Goal: Task Accomplishment & Management: Complete application form

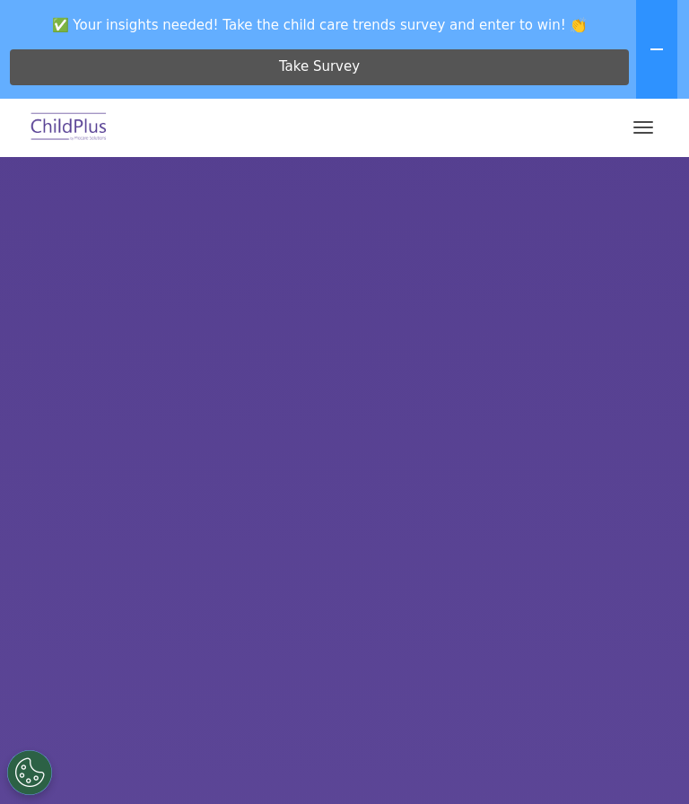
select select "MEDIUM"
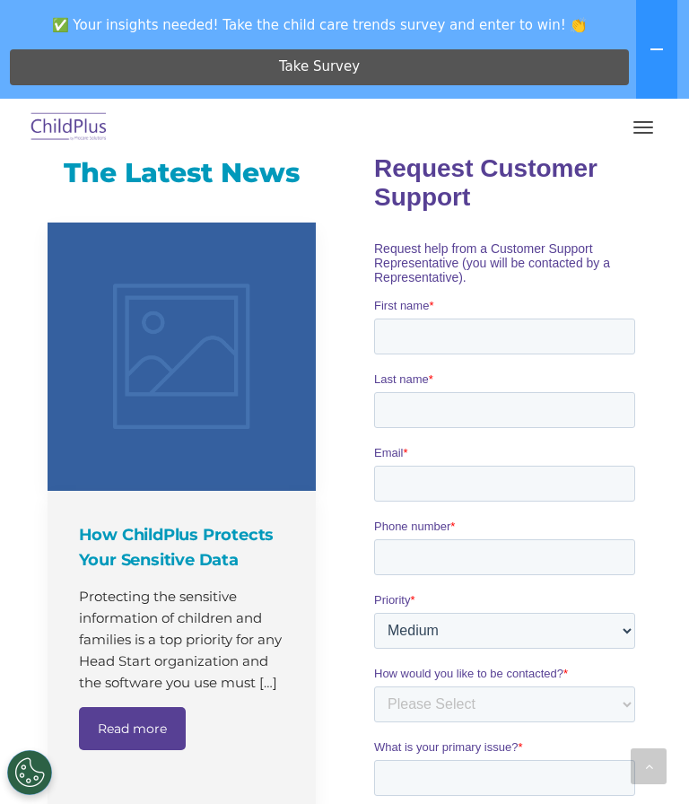
scroll to position [1588, 0]
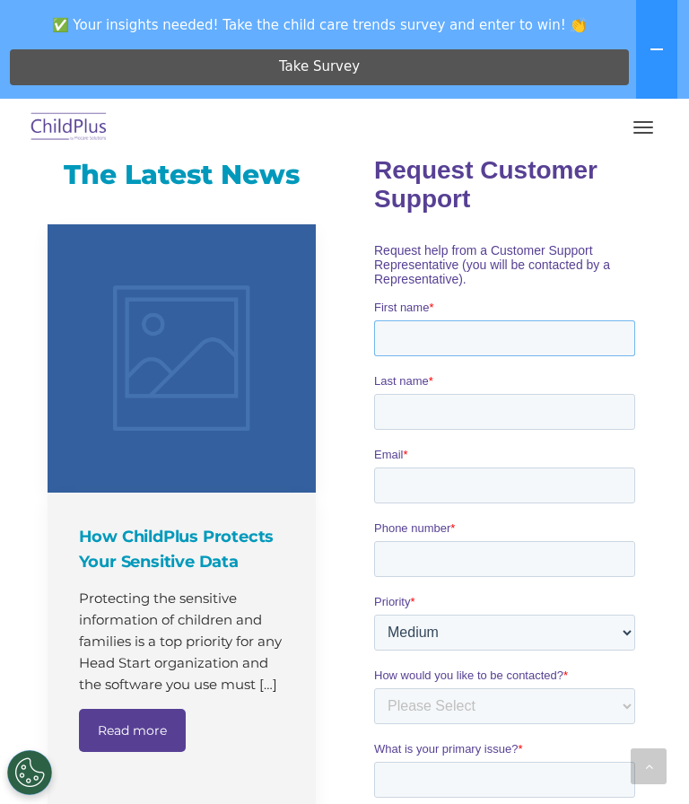
click at [454, 343] on input "First name *" at bounding box center [503, 337] width 261 height 36
type input "[PERSON_NAME]"
click at [462, 420] on input "Last name *" at bounding box center [503, 411] width 261 height 36
type input "[PERSON_NAME]"
click at [424, 495] on input "Email *" at bounding box center [503, 484] width 261 height 36
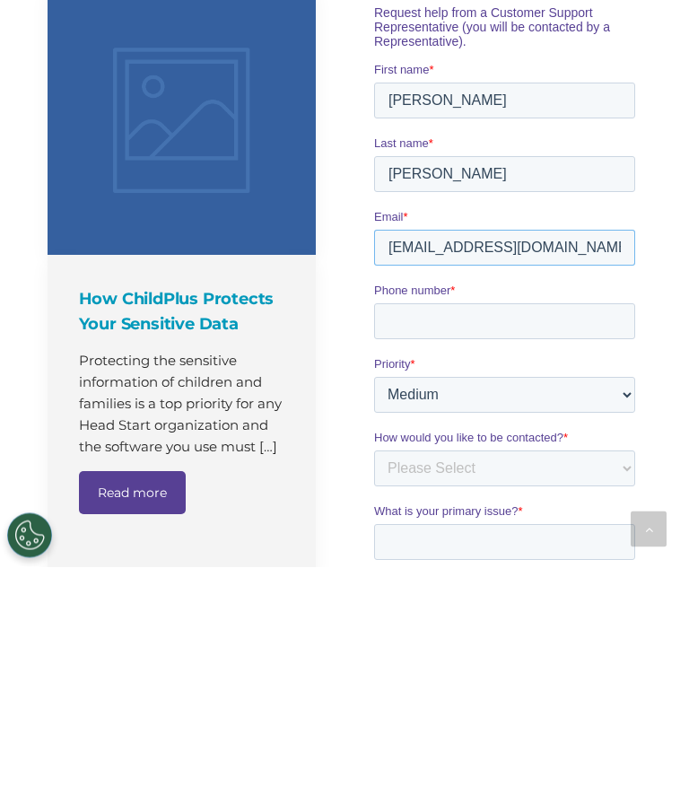
type input "[EMAIL_ADDRESS][DOMAIN_NAME]"
click at [472, 325] on input "Phone number *" at bounding box center [503, 321] width 261 height 36
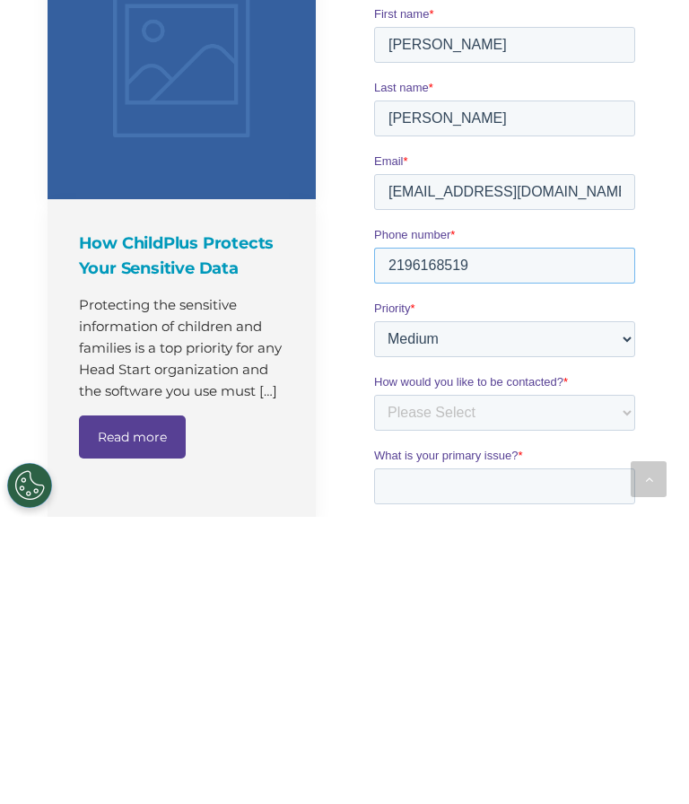
type input "2196168519"
click at [616, 352] on select "Please Select Low Medium High" at bounding box center [503, 339] width 261 height 36
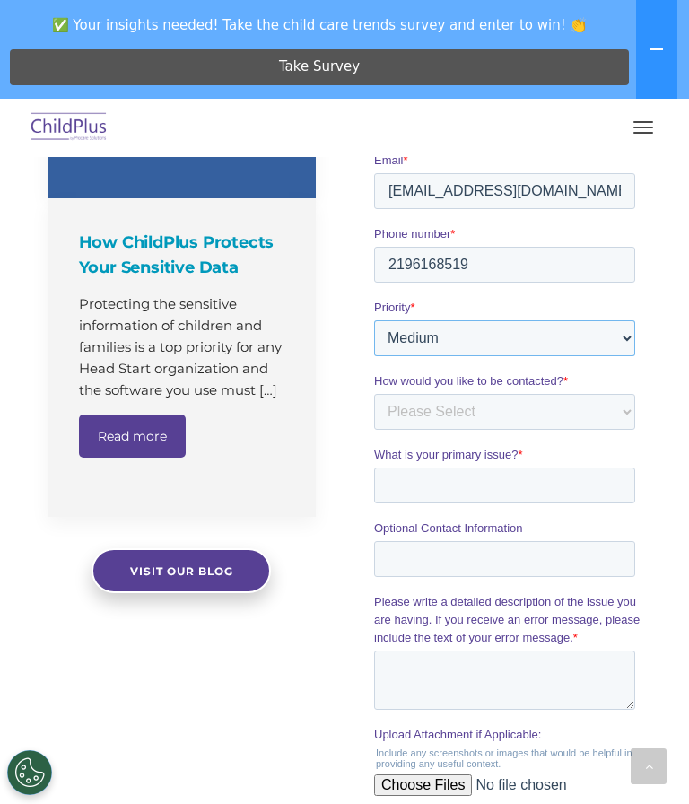
select select "HIGH"
click at [618, 417] on select "Please Select Phone Email" at bounding box center [503, 412] width 261 height 36
select select "Email"
click at [500, 491] on input "What is your primary issue? *" at bounding box center [503, 485] width 261 height 36
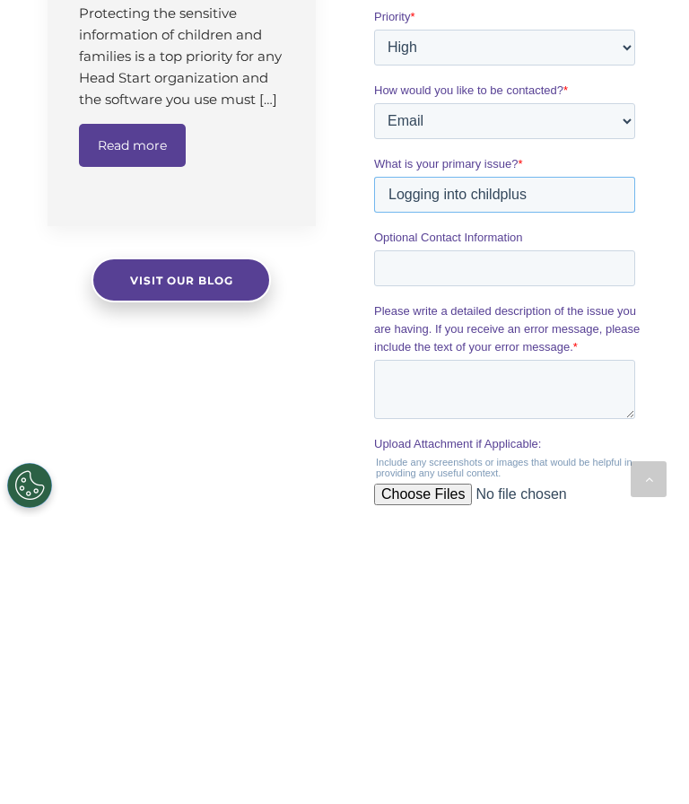
scroll to position [1886, 0]
type input "Logging into childplus"
click at [406, 379] on textarea "Please write a detailed description of the issue you are having. If you receive…" at bounding box center [503, 389] width 261 height 59
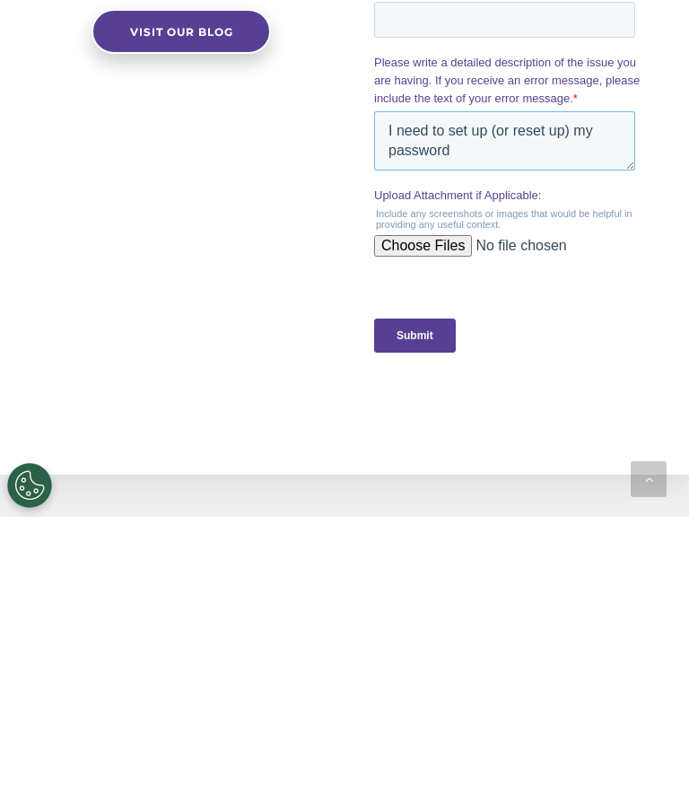
scroll to position [2137, 0]
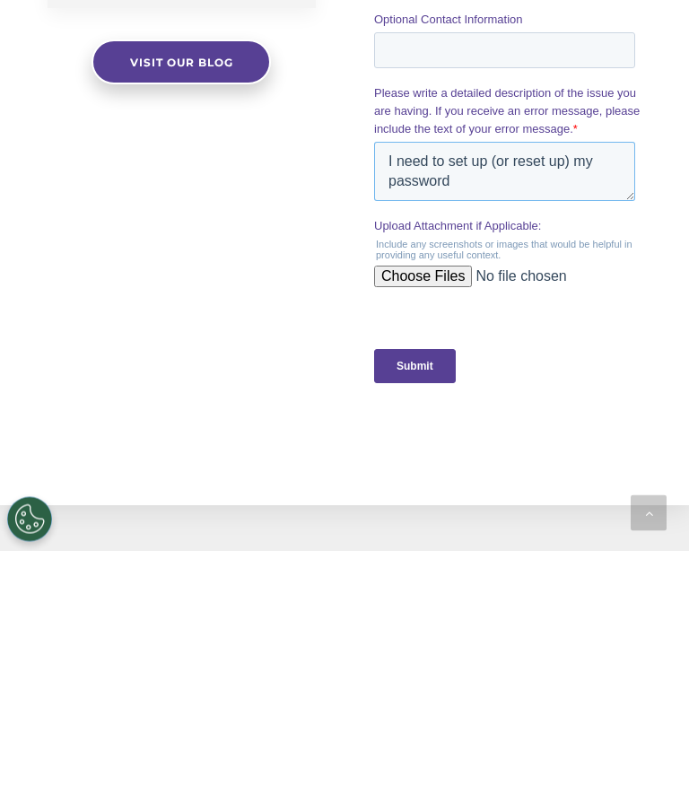
type textarea "I need to set up (or reset up) my password"
click at [414, 372] on input "Submit" at bounding box center [414, 366] width 82 height 34
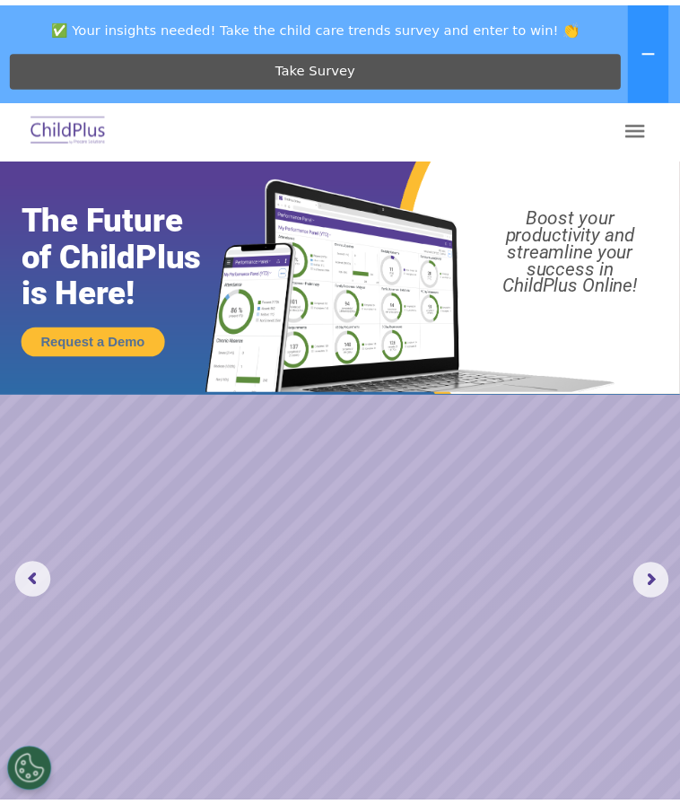
scroll to position [0, 0]
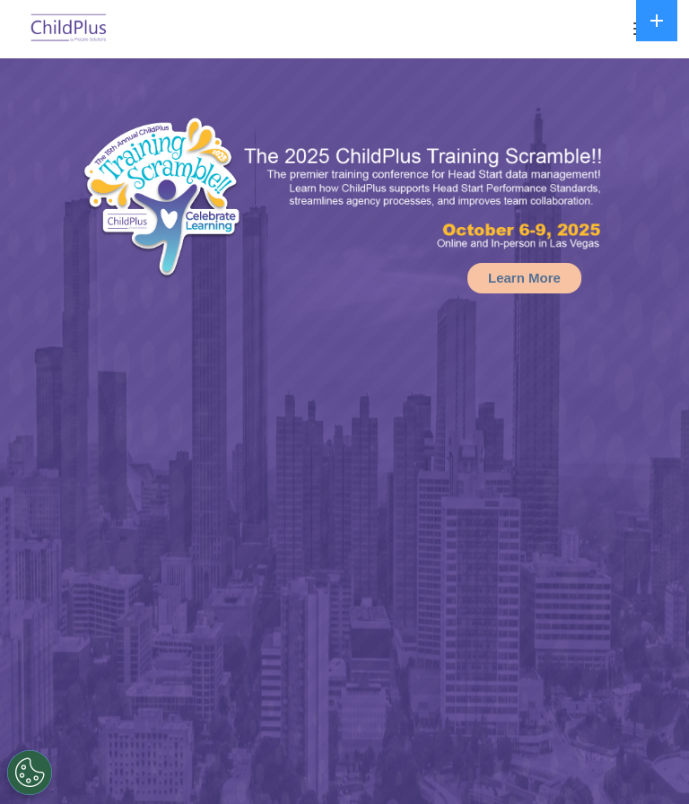
select select "MEDIUM"
